Goal: Task Accomplishment & Management: Complete application form

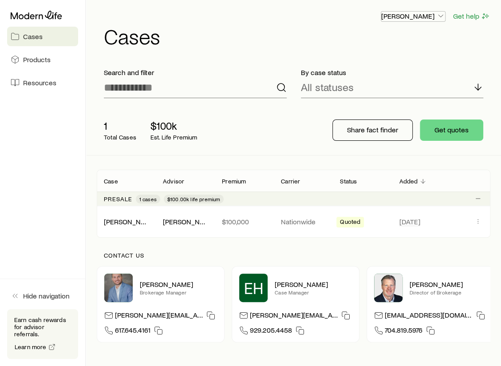
click at [419, 16] on p "[PERSON_NAME]" at bounding box center [413, 16] width 64 height 9
click at [468, 48] on div "[PERSON_NAME] Get help Cases" at bounding box center [294, 28] width 394 height 57
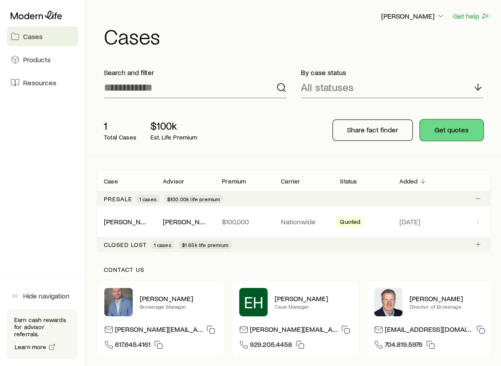
click at [452, 132] on button "Get quotes" at bounding box center [451, 129] width 63 height 21
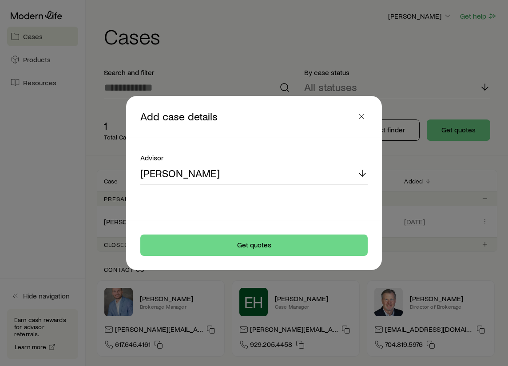
click at [202, 174] on div "[PERSON_NAME]" at bounding box center [253, 173] width 227 height 21
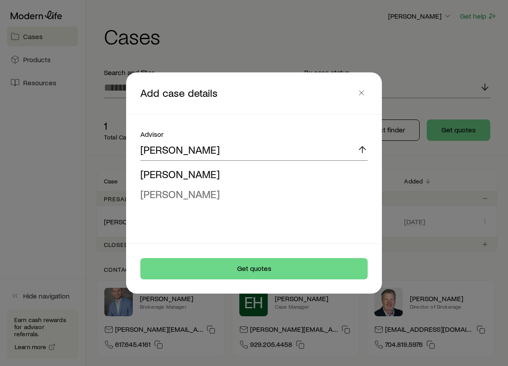
click at [179, 193] on span "[PERSON_NAME]" at bounding box center [179, 193] width 79 height 13
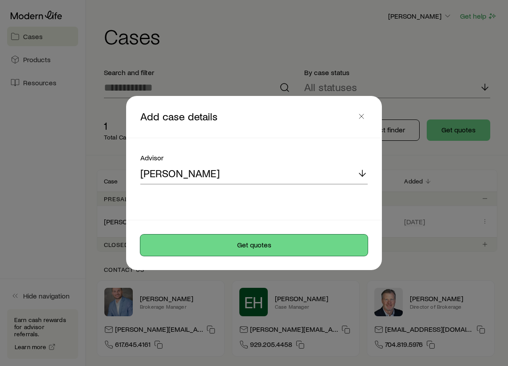
click at [225, 246] on button "Get quotes" at bounding box center [253, 244] width 227 height 21
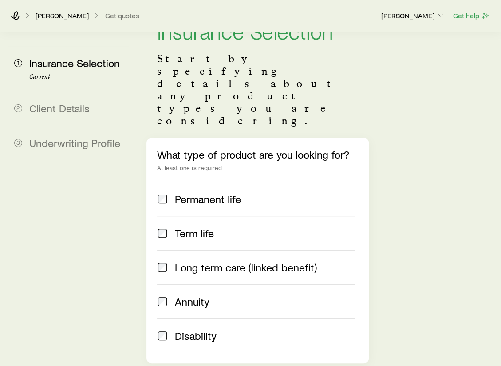
scroll to position [44, 0]
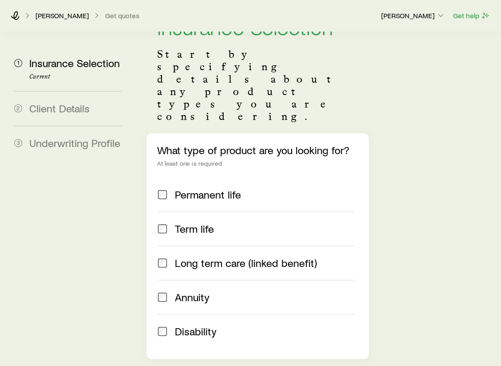
click at [170, 257] on div "Long term care (linked benefit)" at bounding box center [255, 263] width 197 height 12
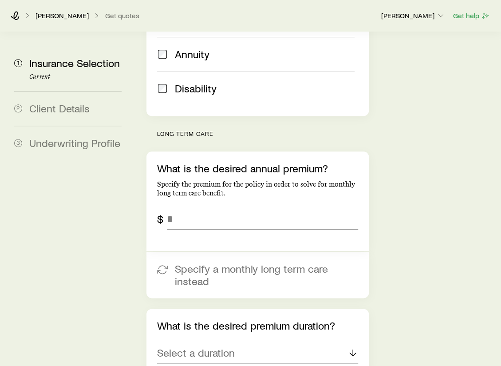
scroll to position [311, 0]
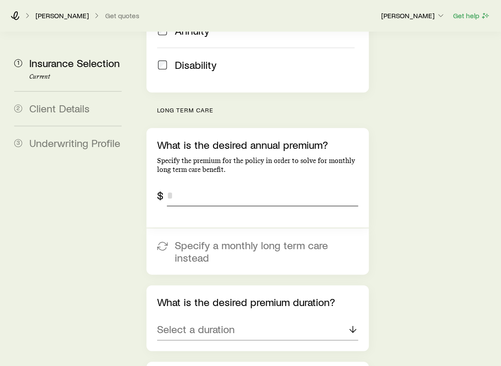
click at [194, 185] on input "tel" at bounding box center [262, 195] width 191 height 21
click at [178, 185] on input "tel" at bounding box center [262, 195] width 191 height 21
click at [184, 185] on input "tel" at bounding box center [262, 195] width 191 height 21
click at [311, 185] on input "*******" at bounding box center [262, 195] width 191 height 21
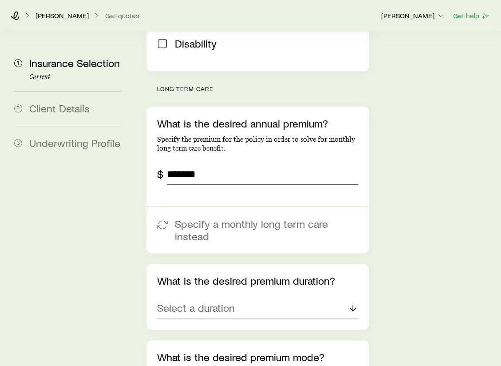
scroll to position [355, 0]
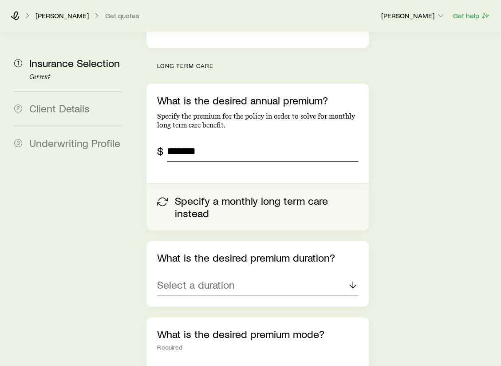
type input "*******"
click at [203, 184] on button "Specify a monthly long term care instead" at bounding box center [257, 207] width 222 height 46
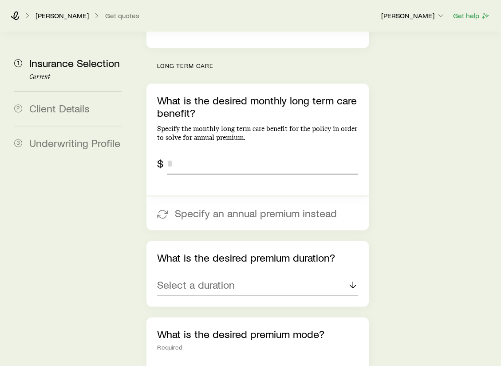
click at [200, 153] on input "tel" at bounding box center [262, 163] width 191 height 21
type input "*****"
click at [249, 129] on div "What is the desired monthly long term care benefit? Specify the monthly long te…" at bounding box center [257, 139] width 222 height 112
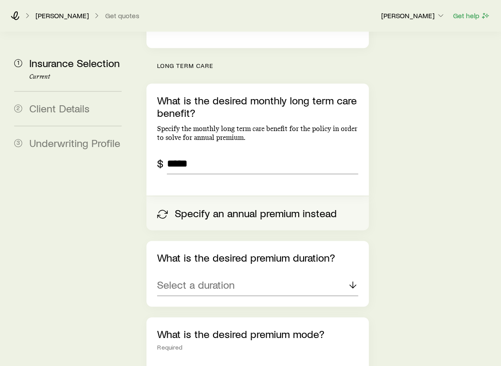
click at [227, 196] on button "Specify an annual premium instead" at bounding box center [257, 213] width 222 height 34
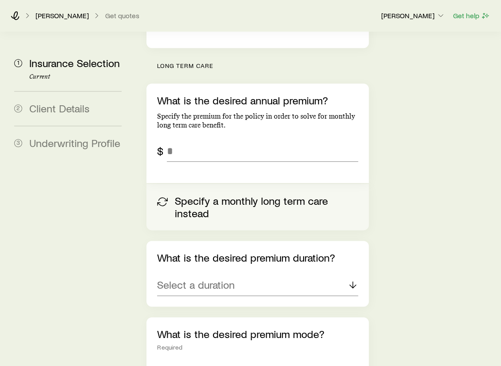
click at [211, 184] on button "Specify a monthly long term care instead" at bounding box center [257, 207] width 222 height 46
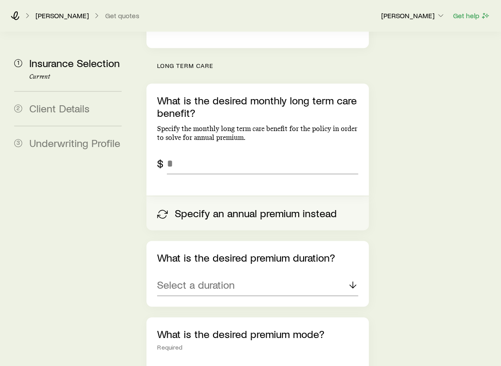
click at [199, 196] on button "Specify an annual premium instead" at bounding box center [257, 213] width 222 height 34
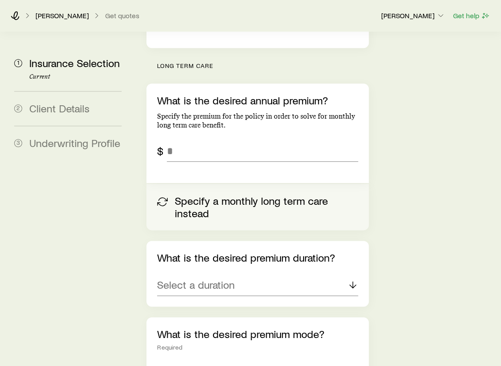
click at [199, 184] on button "Specify a monthly long term care instead" at bounding box center [257, 207] width 222 height 46
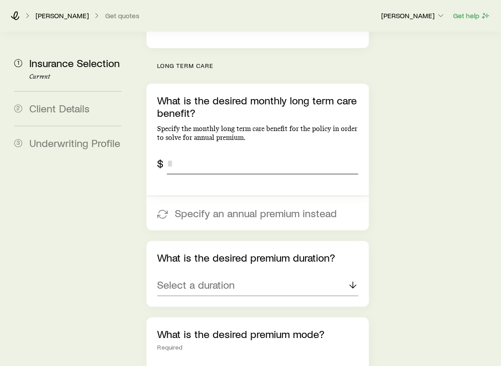
click at [186, 153] on input "tel" at bounding box center [262, 163] width 191 height 21
type input "*****"
click at [205, 278] on p "Select a duration" at bounding box center [196, 284] width 78 height 12
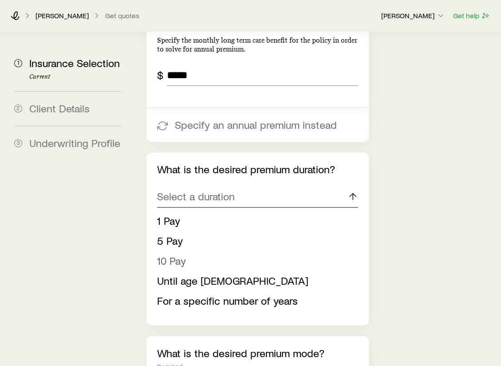
scroll to position [444, 0]
click at [174, 233] on span "5 Pay" at bounding box center [170, 239] width 26 height 13
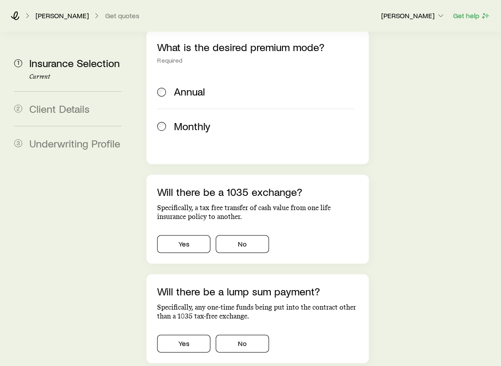
scroll to position [666, 0]
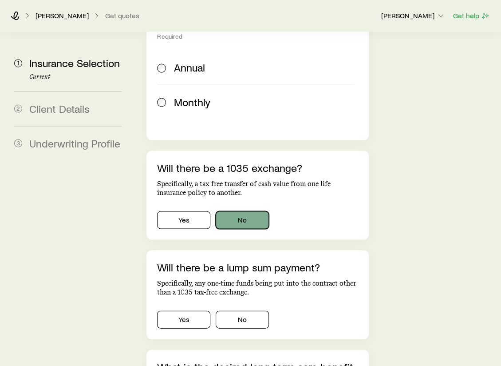
click at [244, 211] on button "No" at bounding box center [242, 220] width 53 height 18
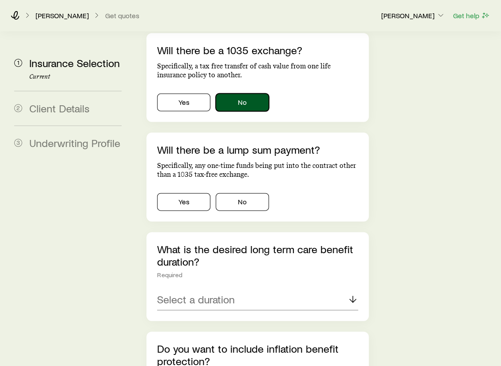
scroll to position [799, 0]
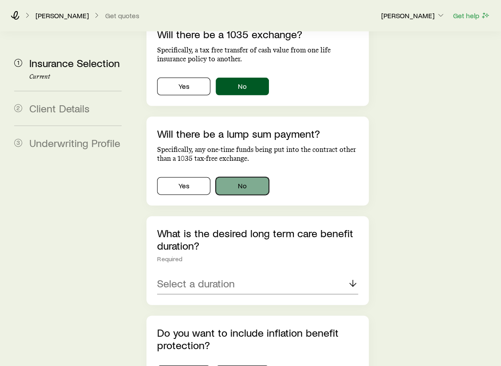
click at [246, 177] on button "No" at bounding box center [242, 186] width 53 height 18
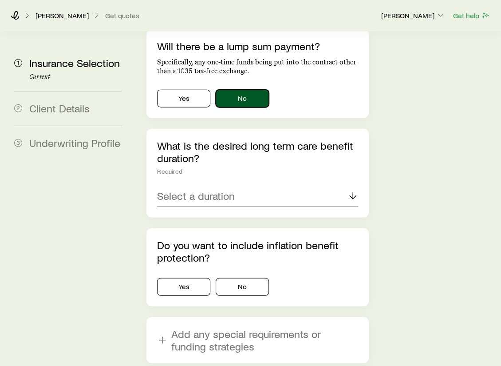
scroll to position [888, 0]
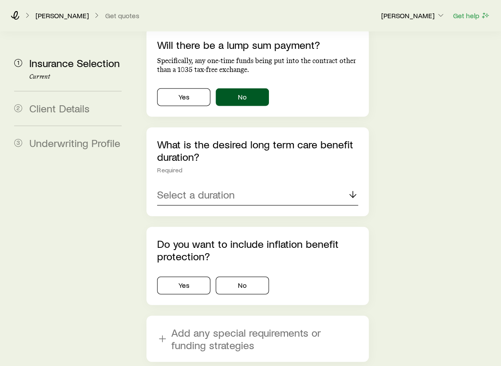
click at [209, 188] on p "Select a duration" at bounding box center [196, 194] width 78 height 12
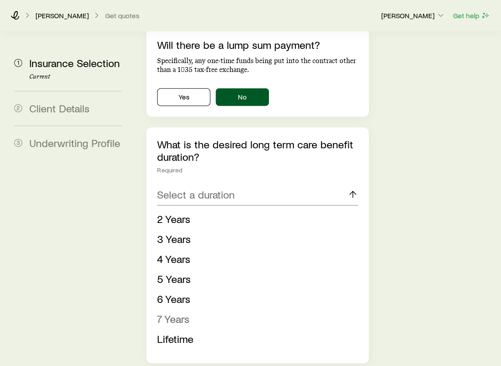
click at [179, 312] on span "7 Years" at bounding box center [173, 318] width 32 height 13
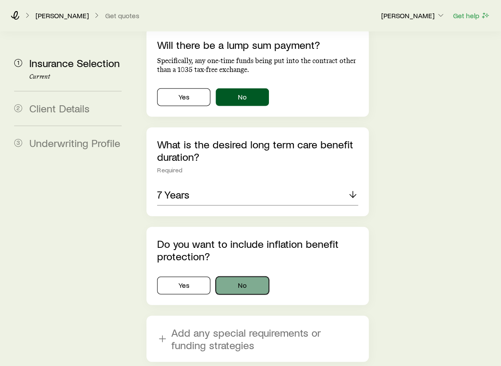
click at [256, 277] on button "No" at bounding box center [242, 286] width 53 height 18
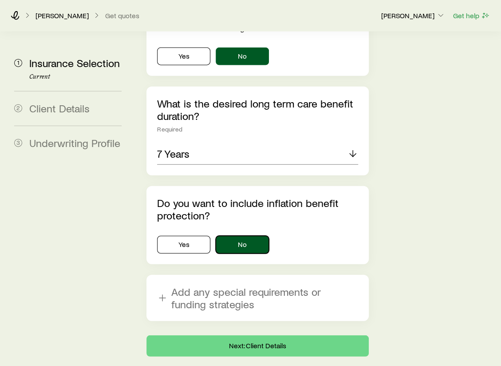
scroll to position [929, 0]
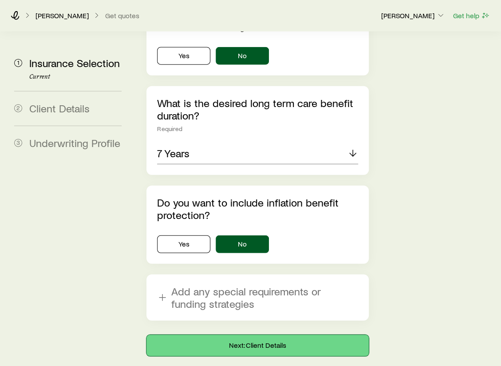
click at [237, 335] on button "Next: Client Details" at bounding box center [257, 345] width 222 height 21
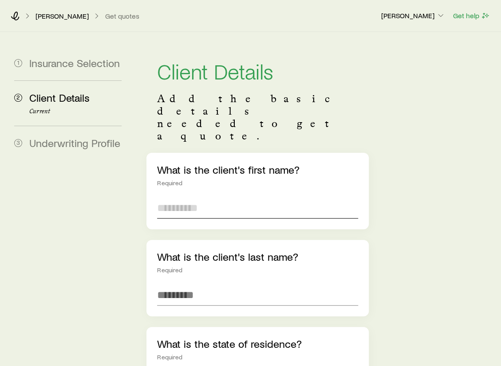
click at [221, 197] on input "text" at bounding box center [257, 207] width 201 height 21
type input "******"
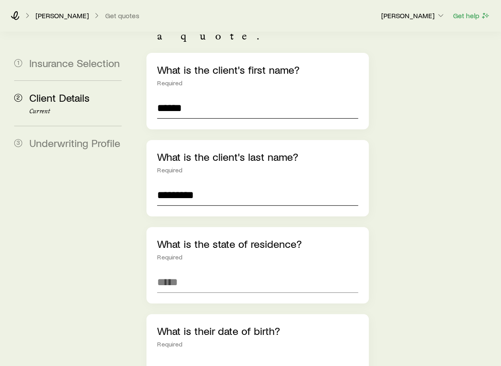
scroll to position [133, 0]
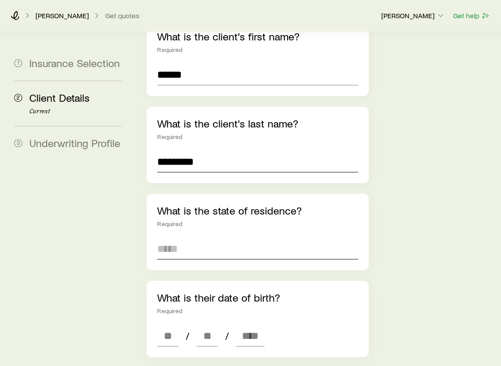
type input "*********"
click at [208, 238] on input at bounding box center [257, 248] width 201 height 21
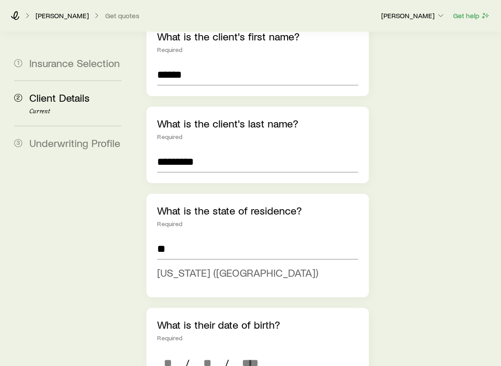
click at [186, 266] on span "[US_STATE] ([GEOGRAPHIC_DATA])" at bounding box center [237, 272] width 161 height 13
type input "**********"
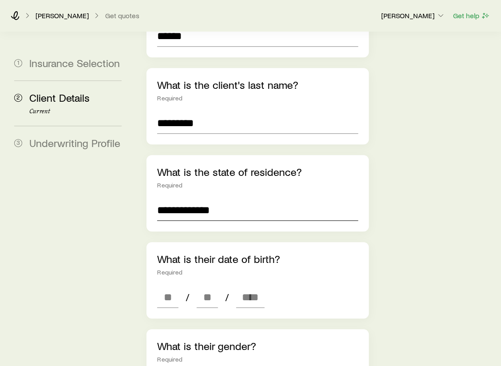
scroll to position [222, 0]
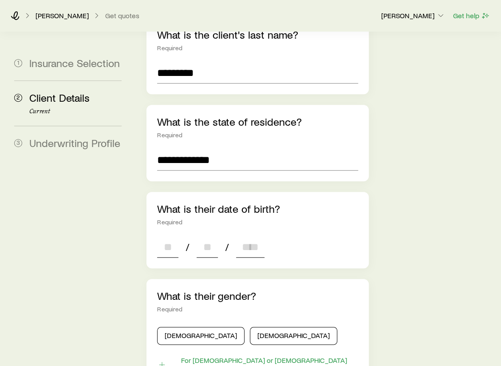
click at [173, 236] on input at bounding box center [167, 246] width 21 height 21
type input "**"
type input "*"
type input "**"
type input "****"
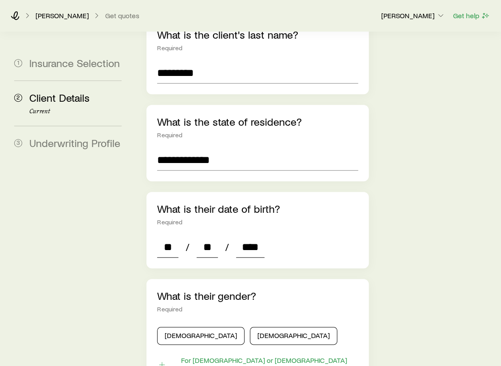
type input "*"
type input "****"
click at [308, 236] on div "* / * / ****" at bounding box center [257, 246] width 201 height 21
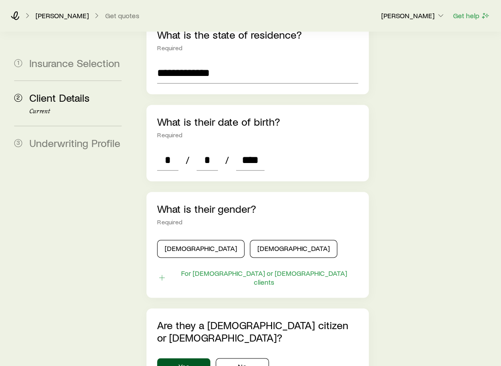
scroll to position [311, 0]
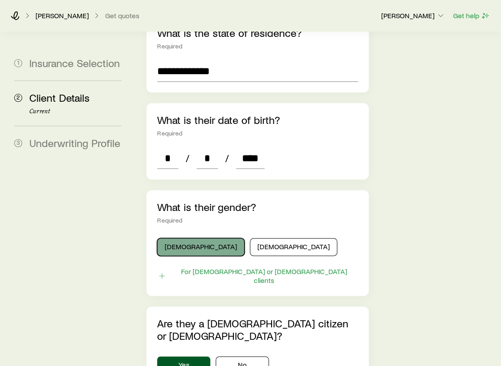
click at [184, 238] on button "[DEMOGRAPHIC_DATA]" at bounding box center [200, 247] width 87 height 18
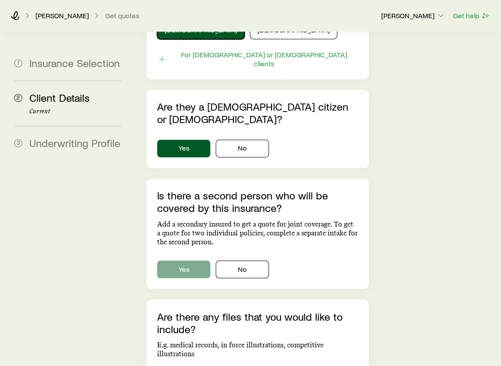
scroll to position [533, 0]
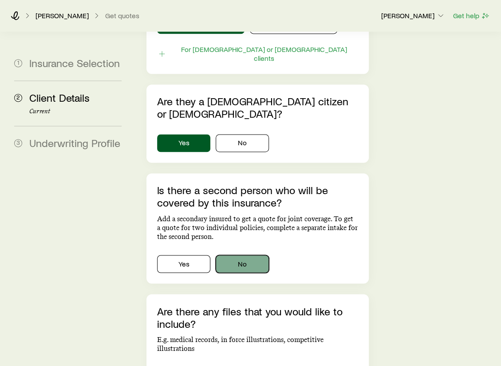
click at [241, 255] on button "No" at bounding box center [242, 264] width 53 height 18
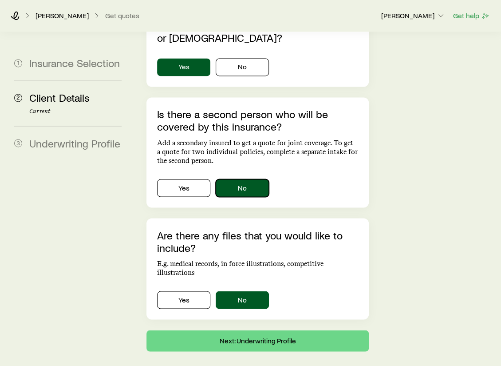
scroll to position [610, 0]
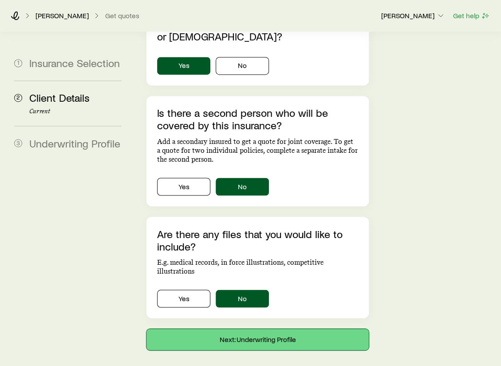
click at [249, 328] on button "Next: Underwriting Profile" at bounding box center [257, 338] width 222 height 21
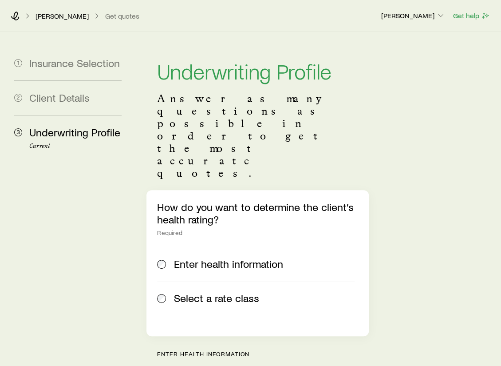
click at [221, 292] on span "Select a rate class" at bounding box center [216, 298] width 85 height 12
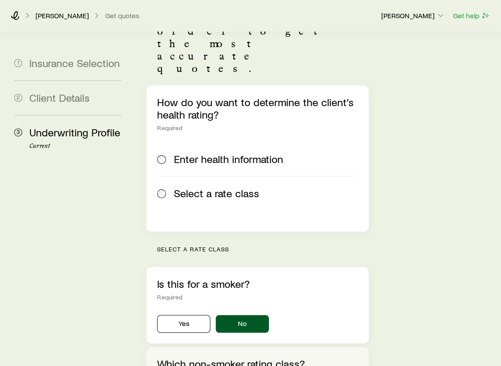
scroll to position [133, 0]
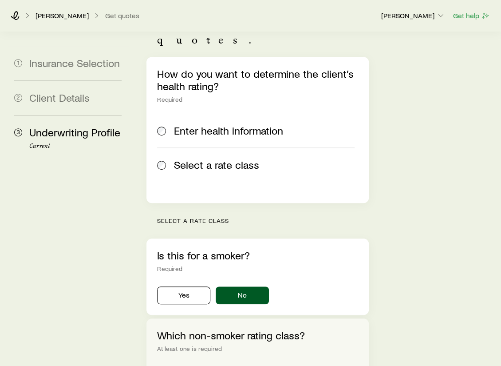
click at [200, 217] on p "Select a rate class" at bounding box center [262, 220] width 211 height 7
click at [168, 217] on p "Select a rate class" at bounding box center [262, 220] width 211 height 7
click at [210, 217] on div "Select a rate class Is this for a smoker? Required Yes No Which non-smoker rati…" at bounding box center [257, 363] width 222 height 293
click at [214, 147] on label "Select a rate class" at bounding box center [255, 164] width 197 height 34
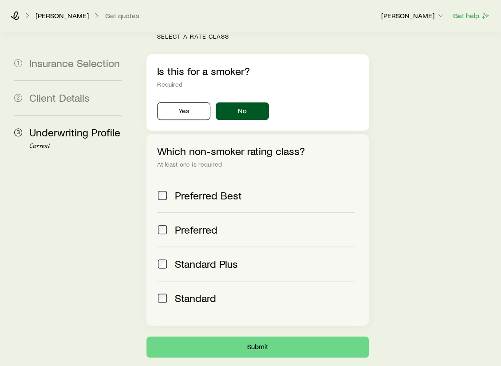
scroll to position [331, 0]
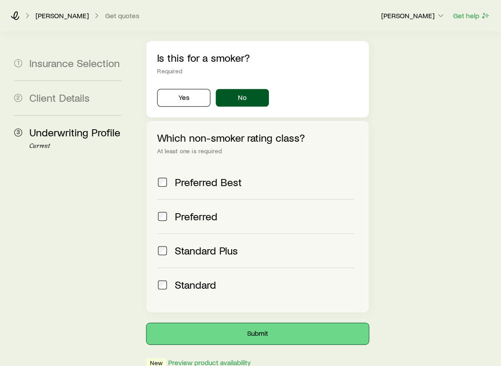
click at [241, 323] on button "Submit" at bounding box center [257, 333] width 222 height 21
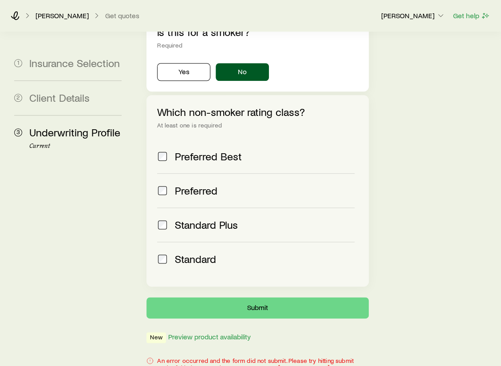
scroll to position [363, 0]
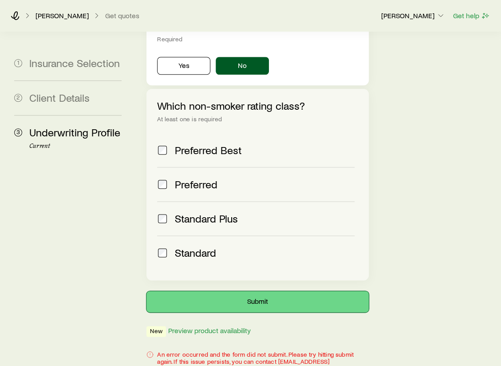
click at [231, 291] on button "Submit" at bounding box center [257, 301] width 222 height 21
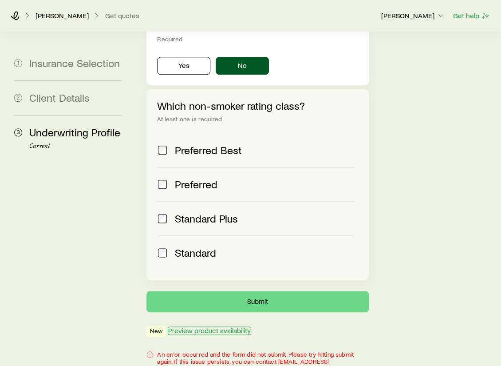
click at [218, 326] on button "Preview product availability" at bounding box center [209, 330] width 83 height 8
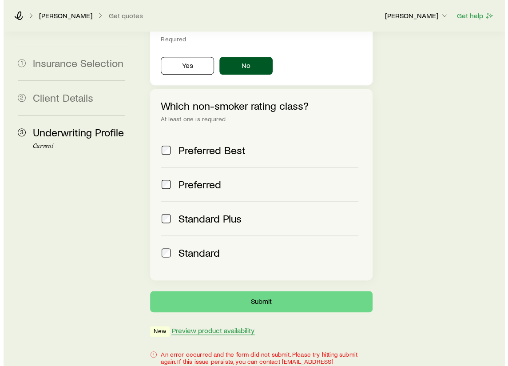
scroll to position [0, 0]
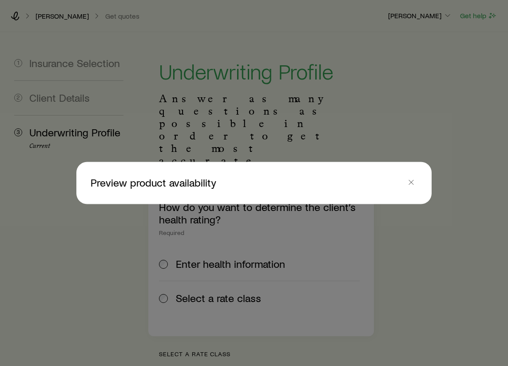
click at [194, 178] on p "Preview product availability" at bounding box center [248, 182] width 314 height 13
click at [415, 179] on icon "button" at bounding box center [411, 182] width 9 height 9
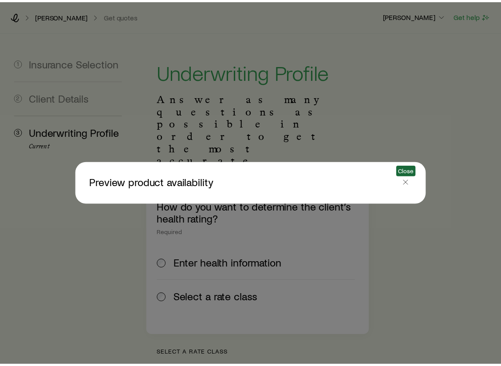
scroll to position [363, 0]
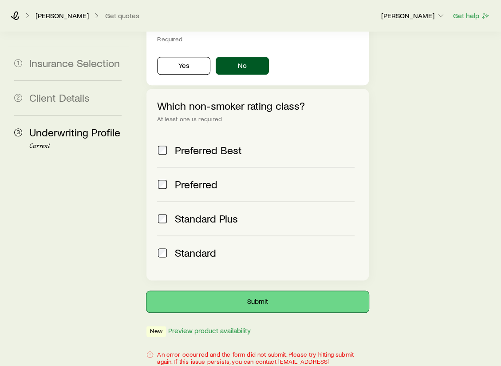
click at [259, 291] on button "Submit" at bounding box center [257, 301] width 222 height 21
